Goal: Find specific page/section

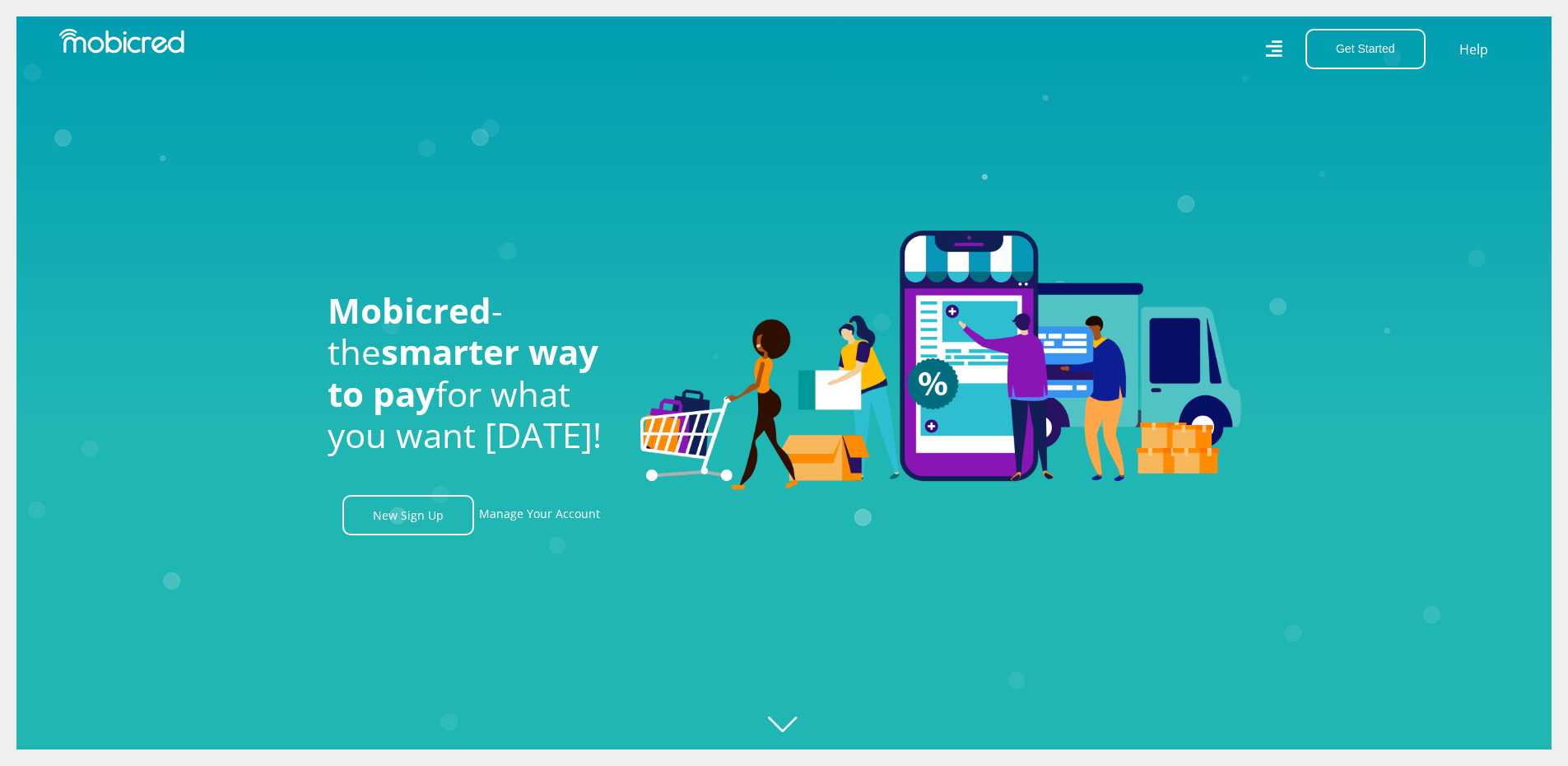
click at [1274, 47] on icon at bounding box center [1274, 49] width 18 height 18
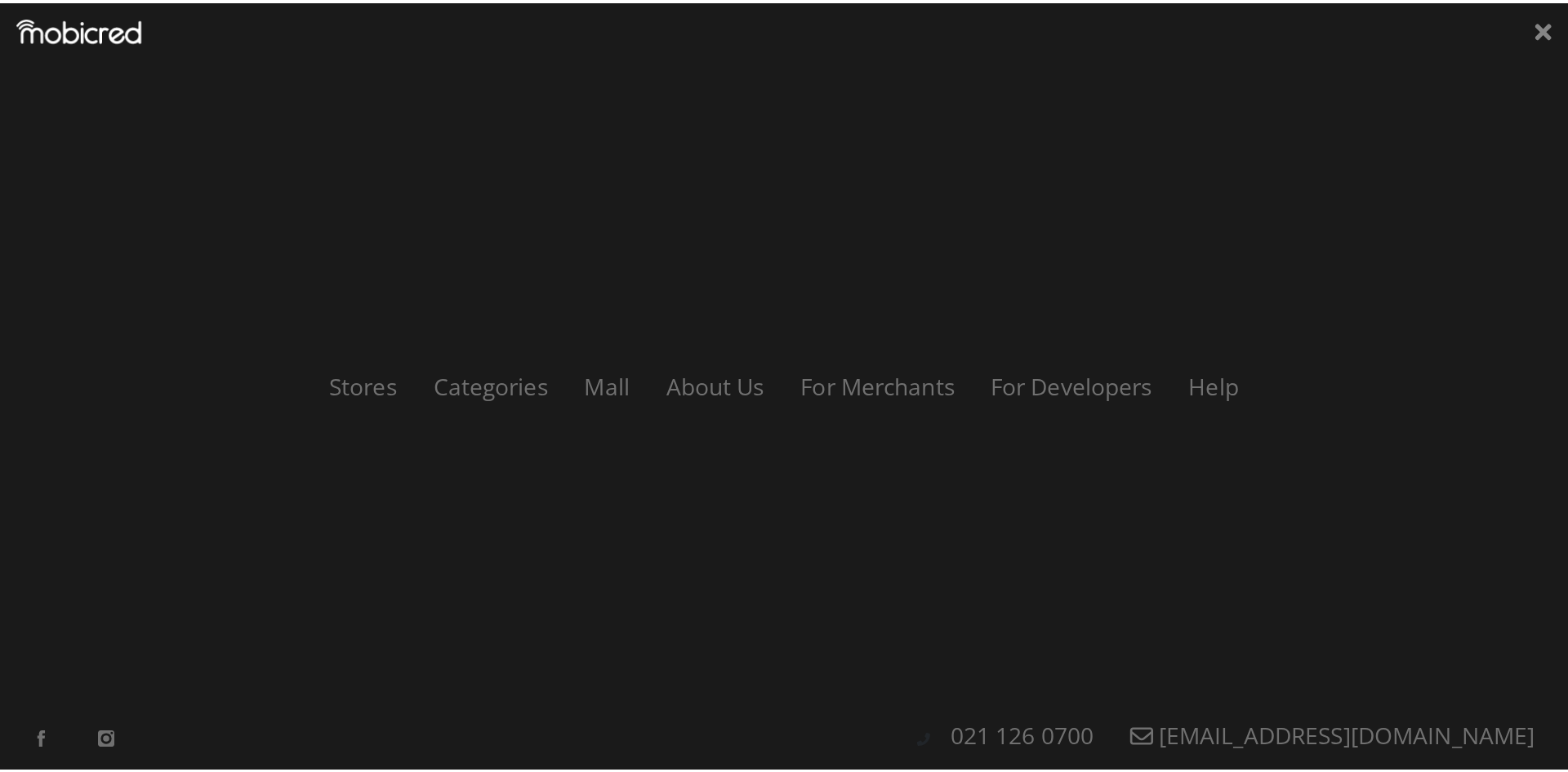
scroll to position [0, 1163]
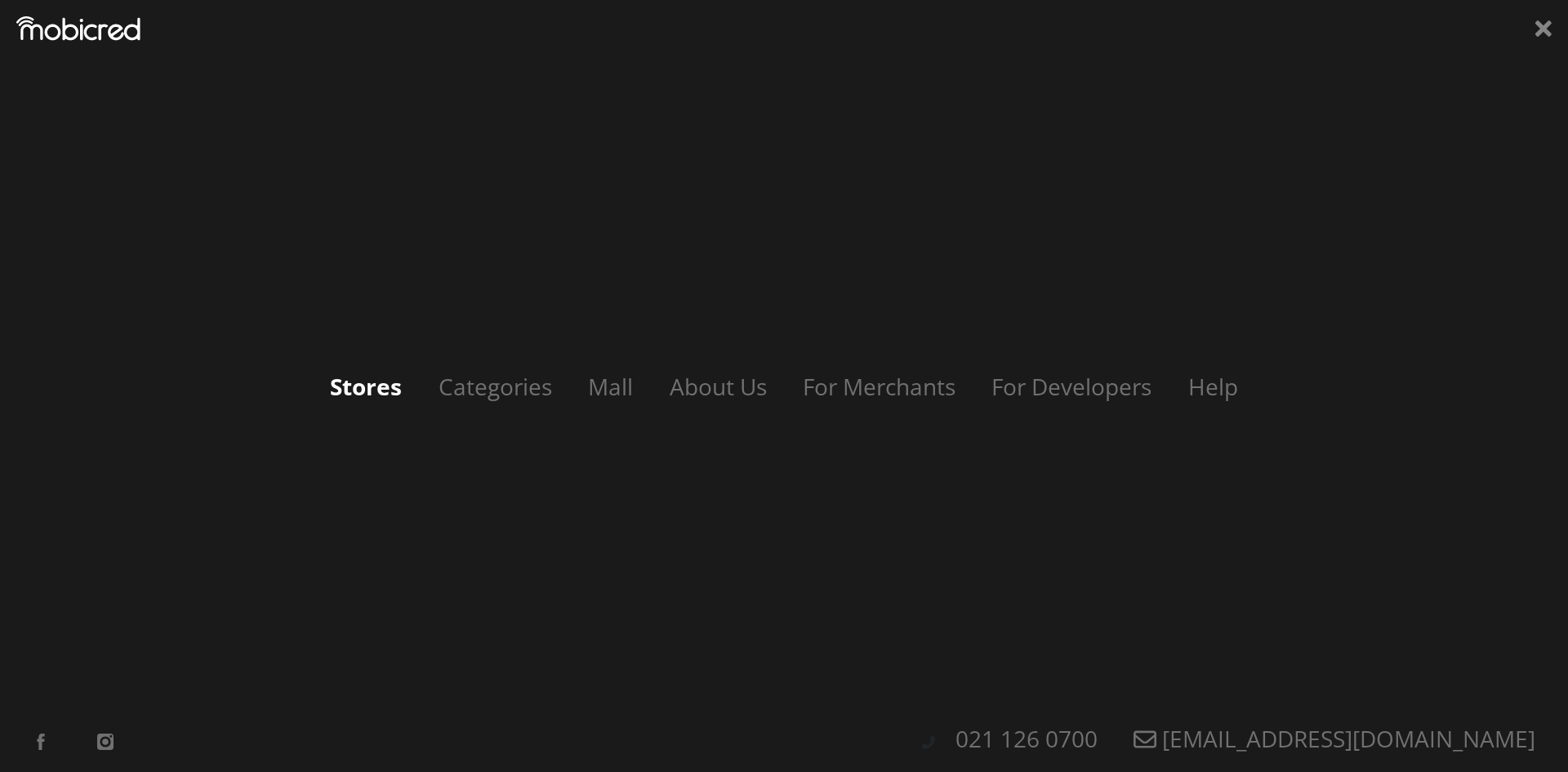
click at [366, 388] on link "Stores" at bounding box center [366, 386] width 105 height 31
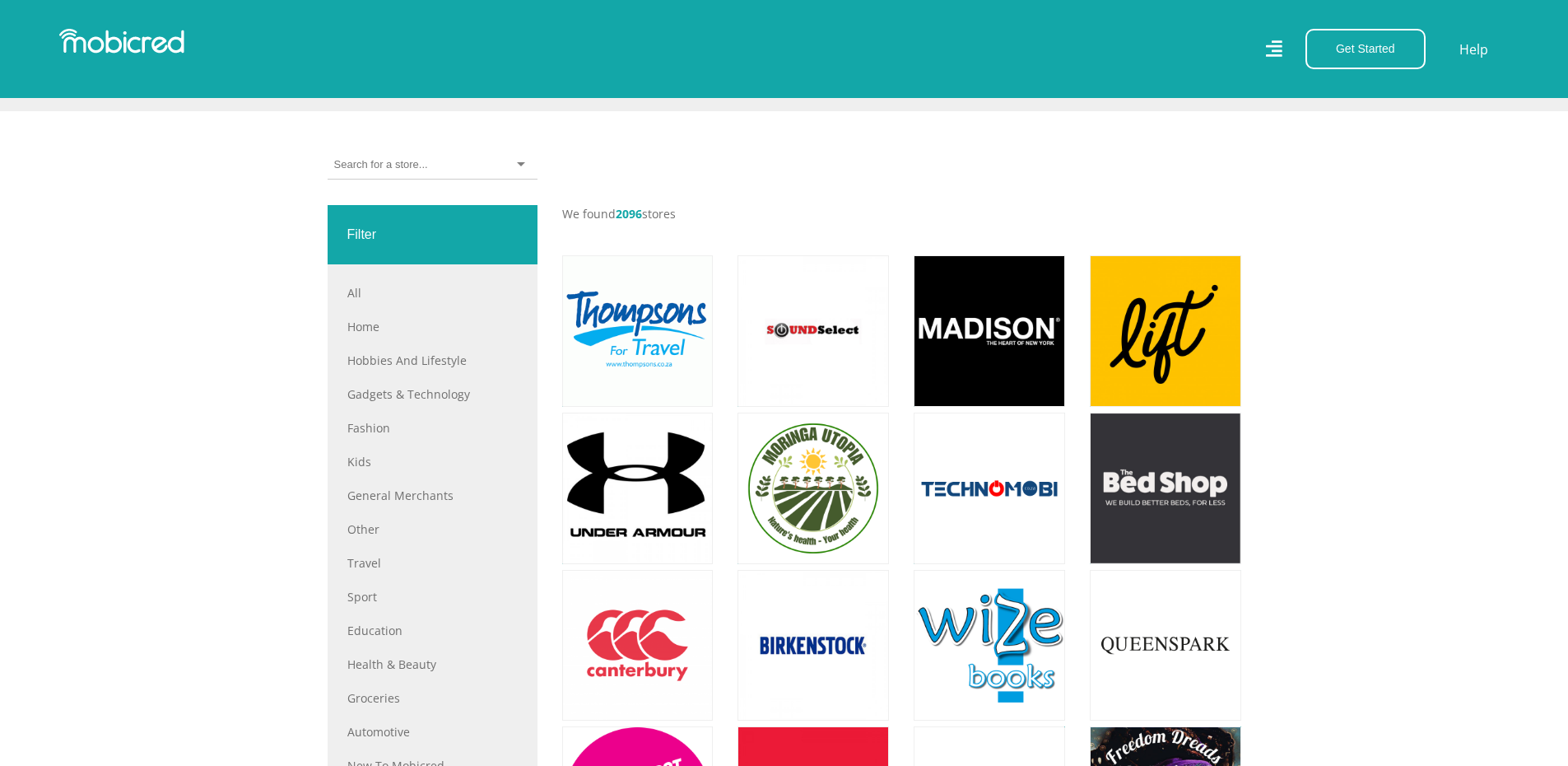
scroll to position [302, 0]
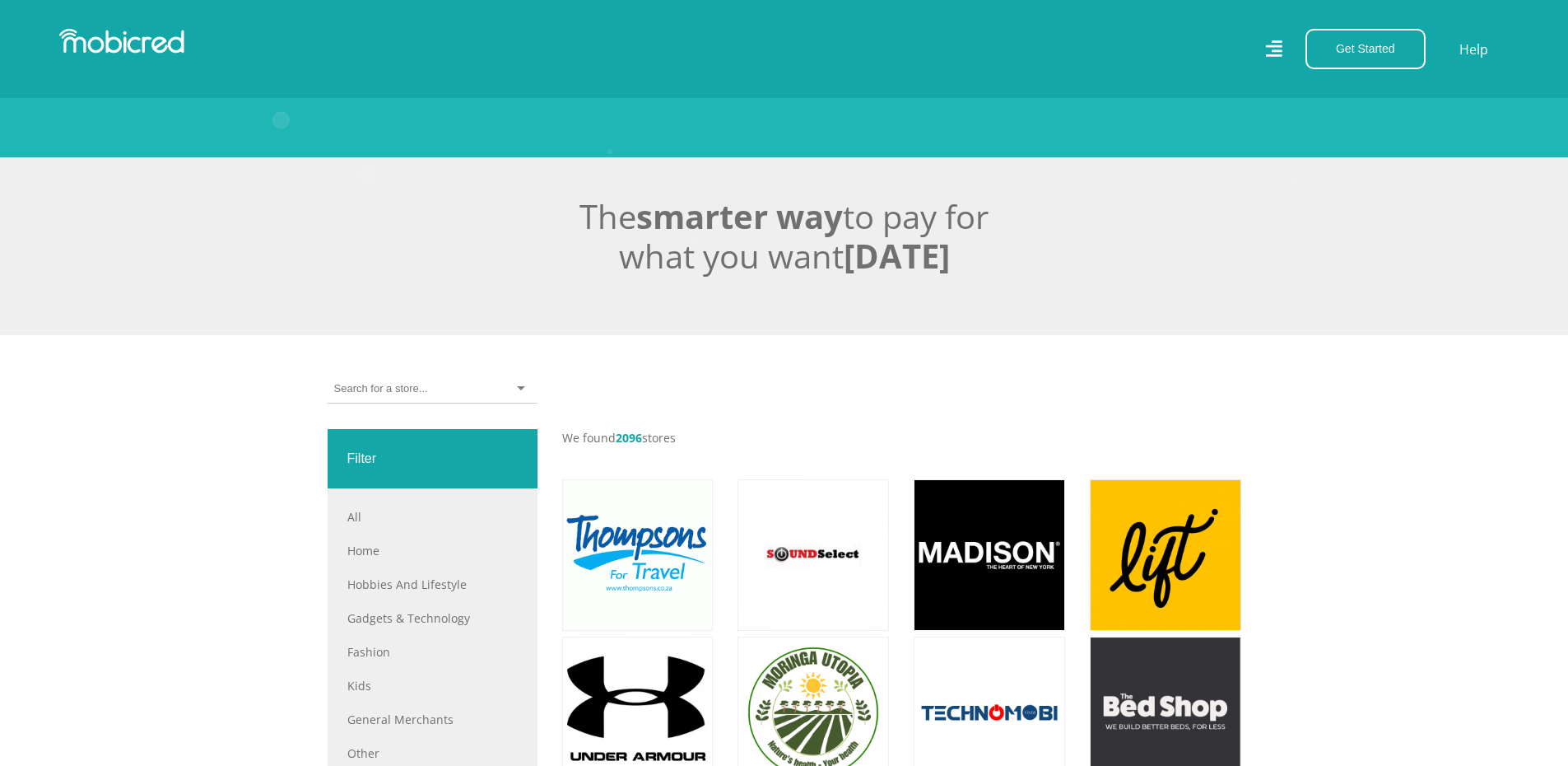
click at [479, 399] on div at bounding box center [433, 389] width 210 height 29
type input "m"
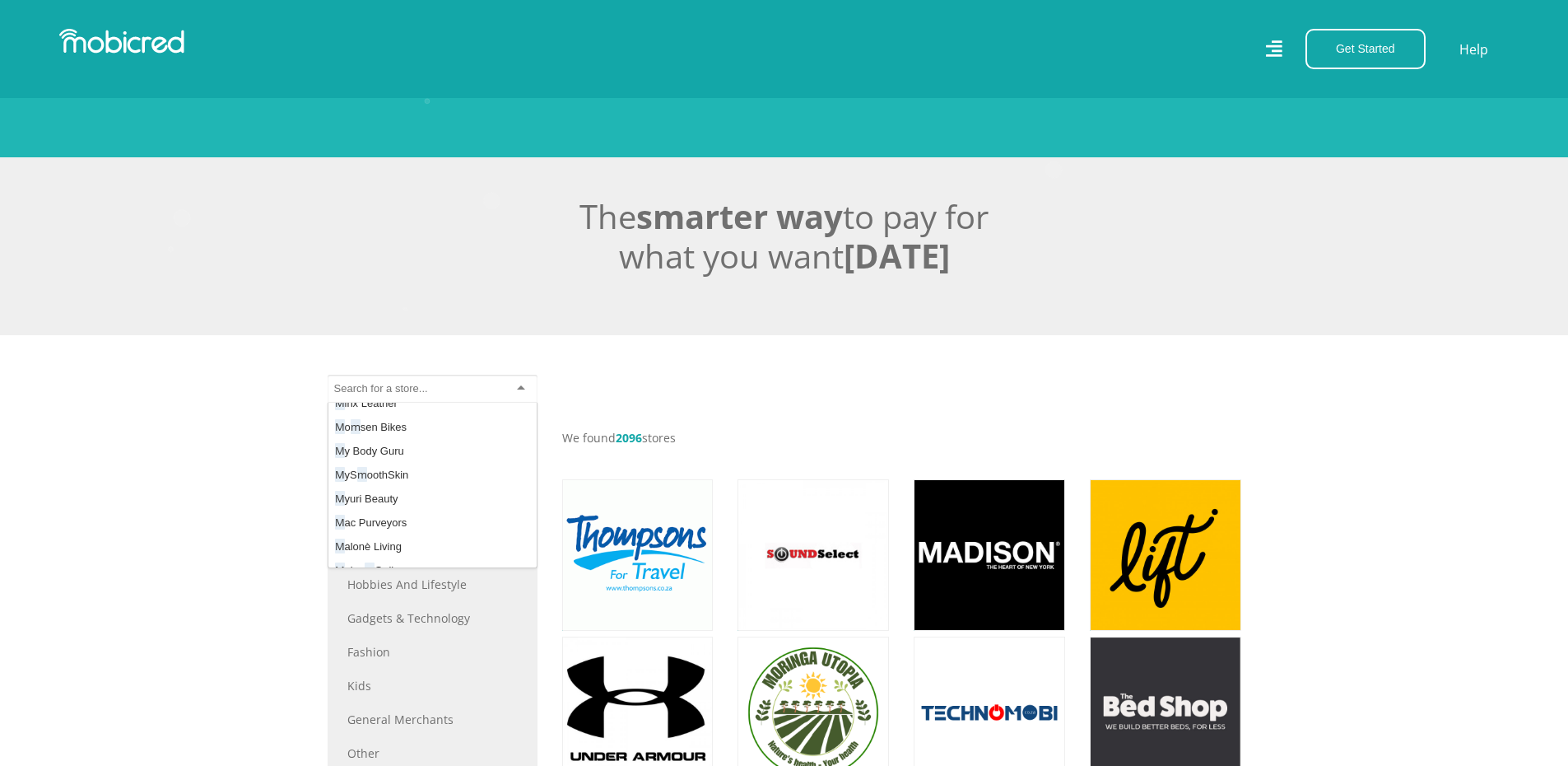
scroll to position [0, 0]
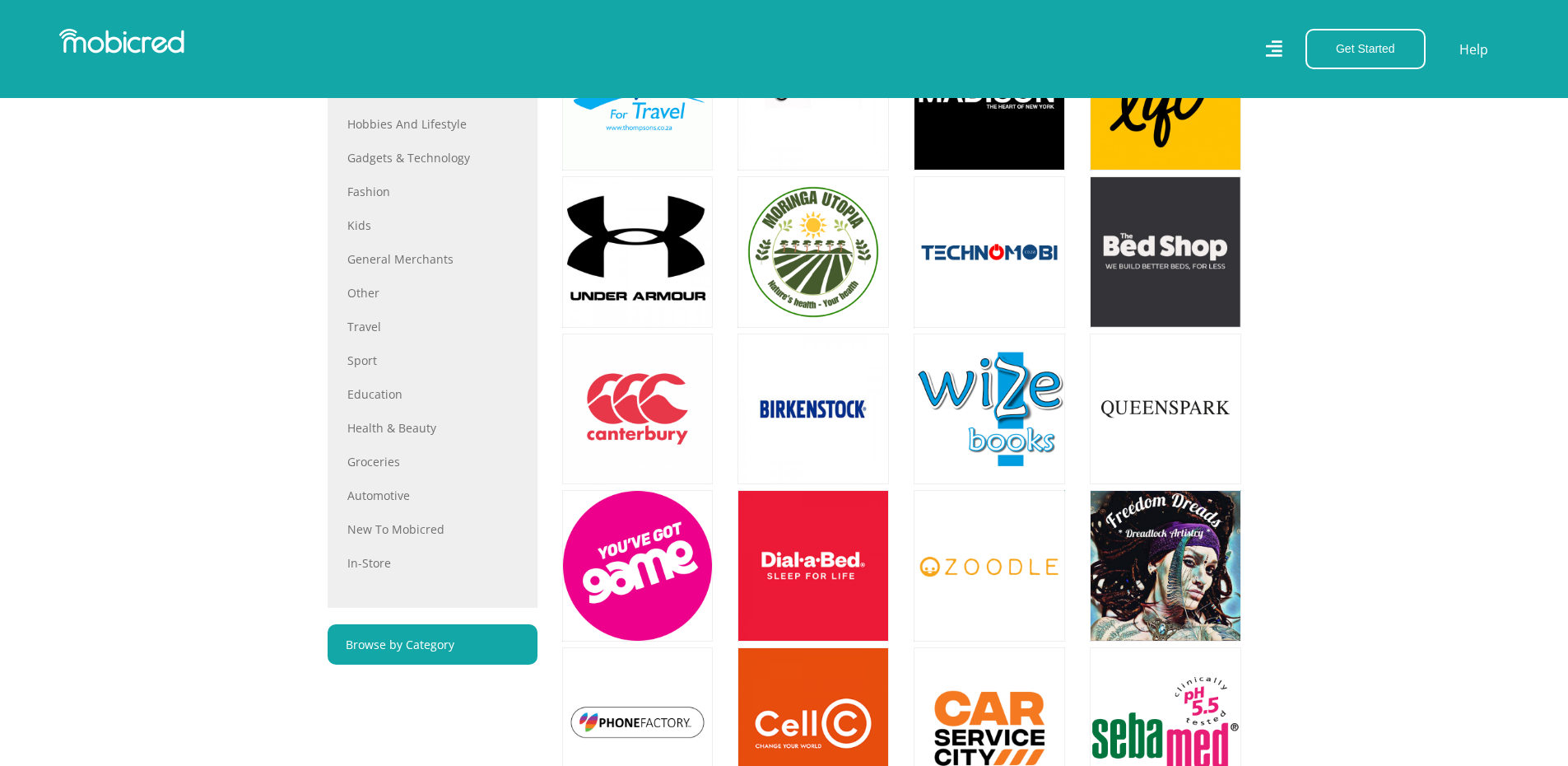
scroll to position [906, 0]
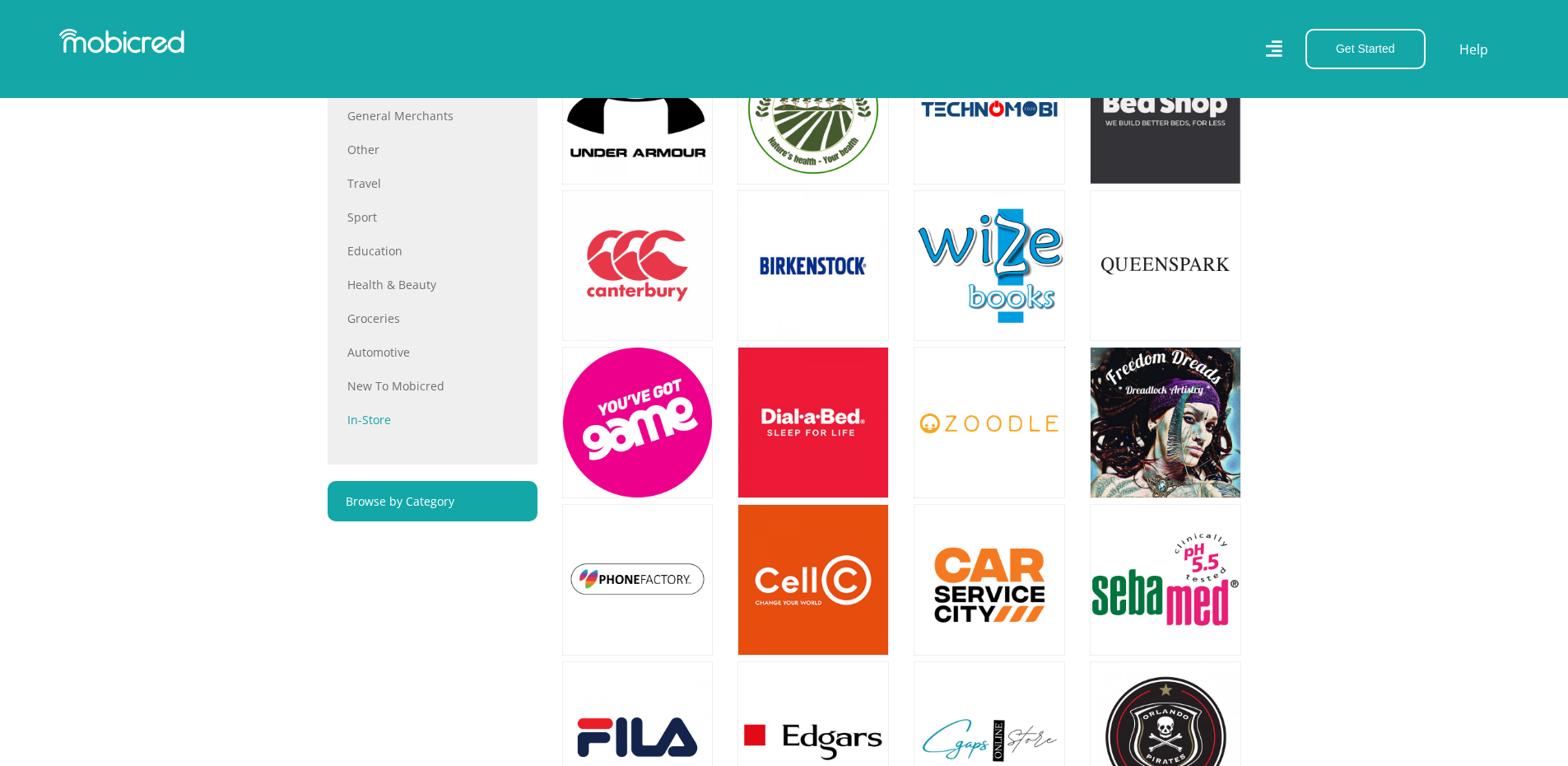
click at [369, 425] on link "In-store" at bounding box center [432, 420] width 170 height 17
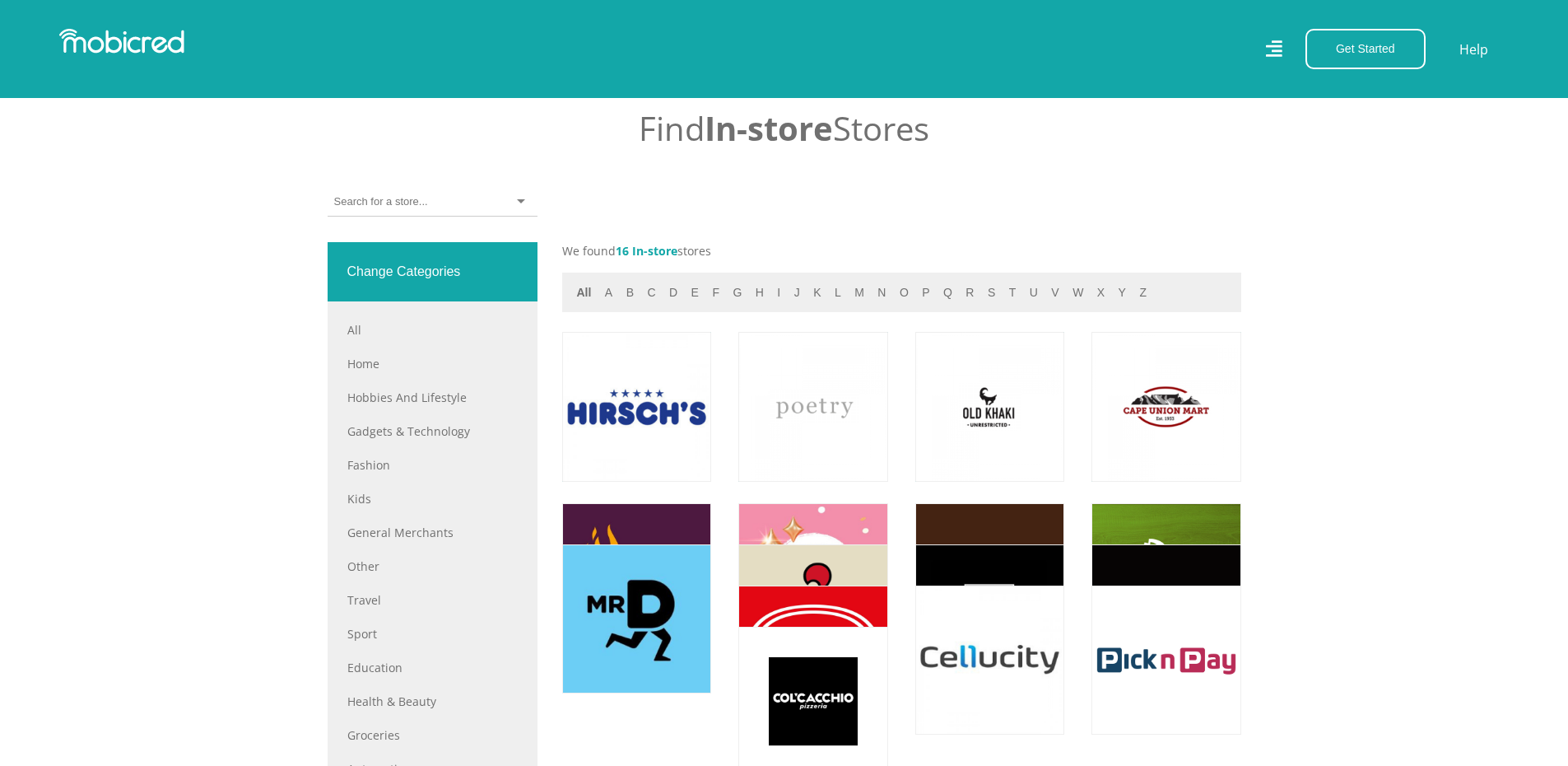
scroll to position [906, 0]
